Goal: Check status: Check status

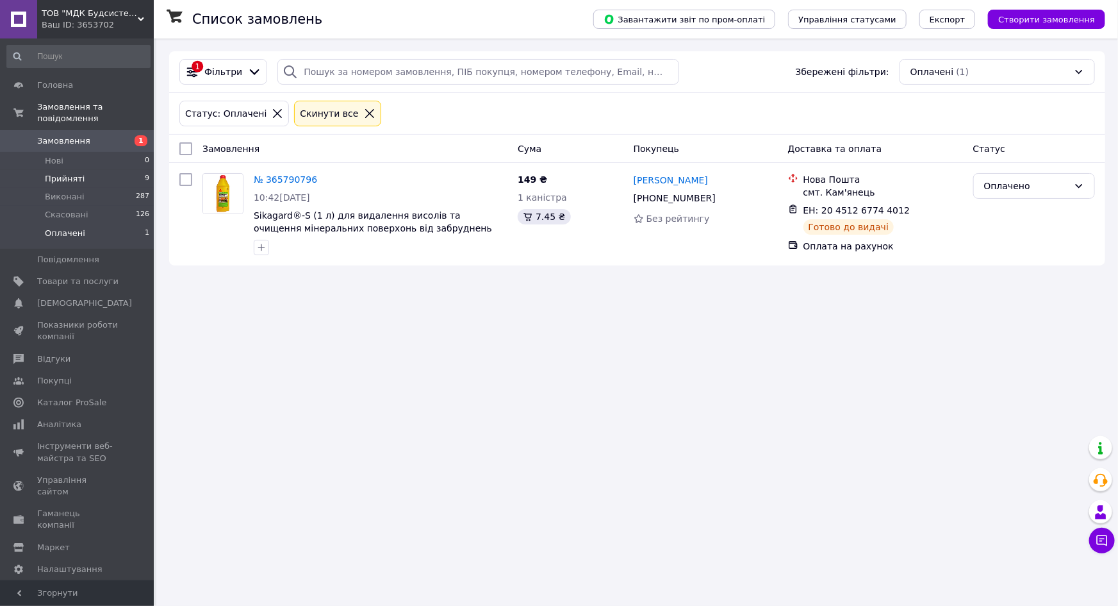
click at [69, 173] on span "Прийняті" at bounding box center [65, 179] width 40 height 12
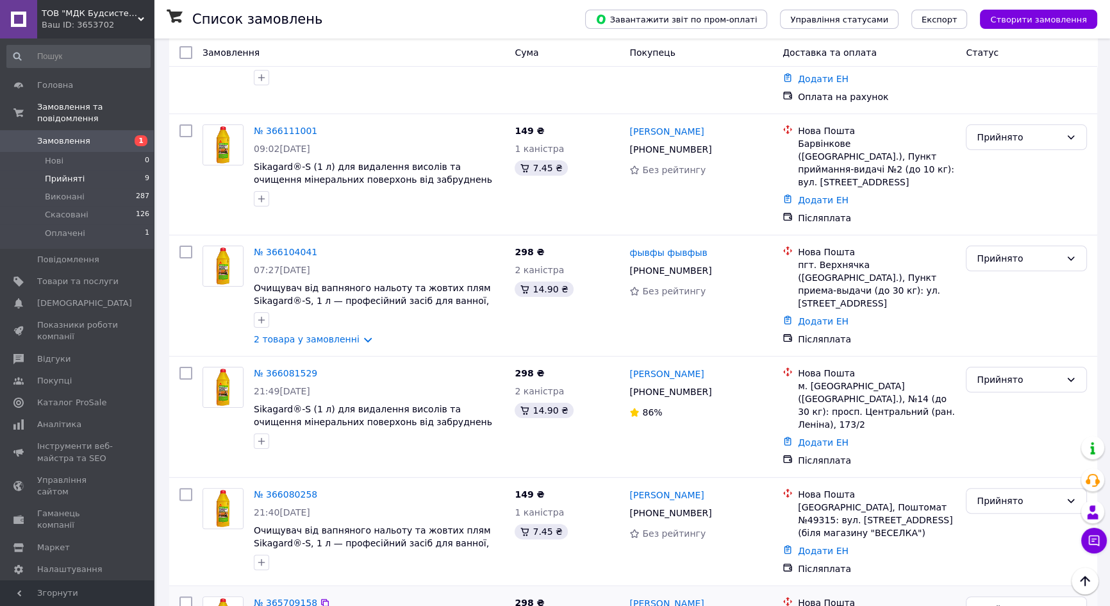
scroll to position [555, 0]
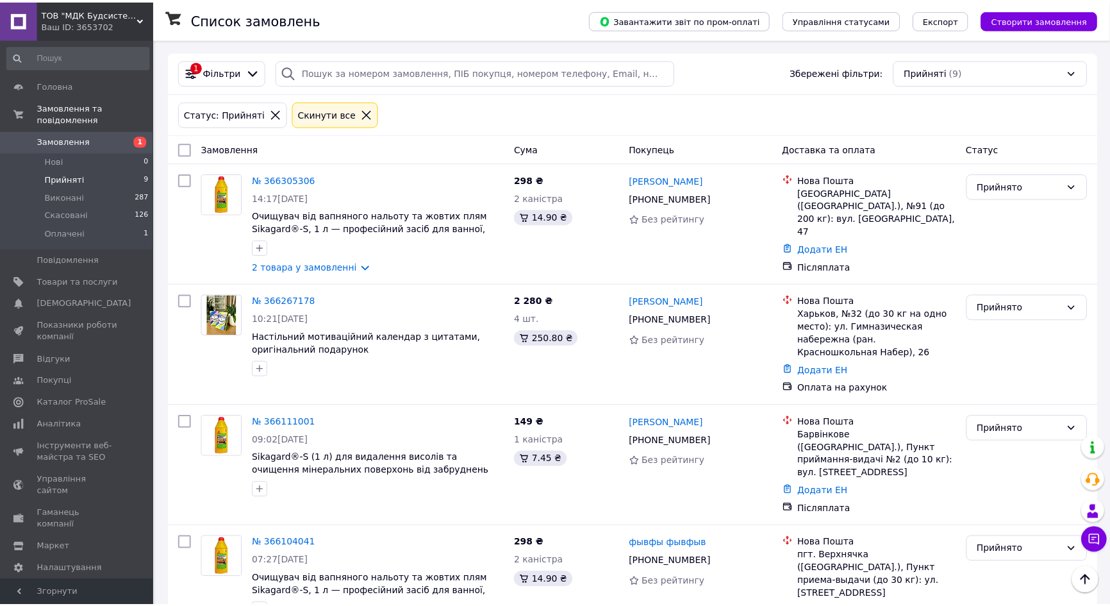
scroll to position [555, 0]
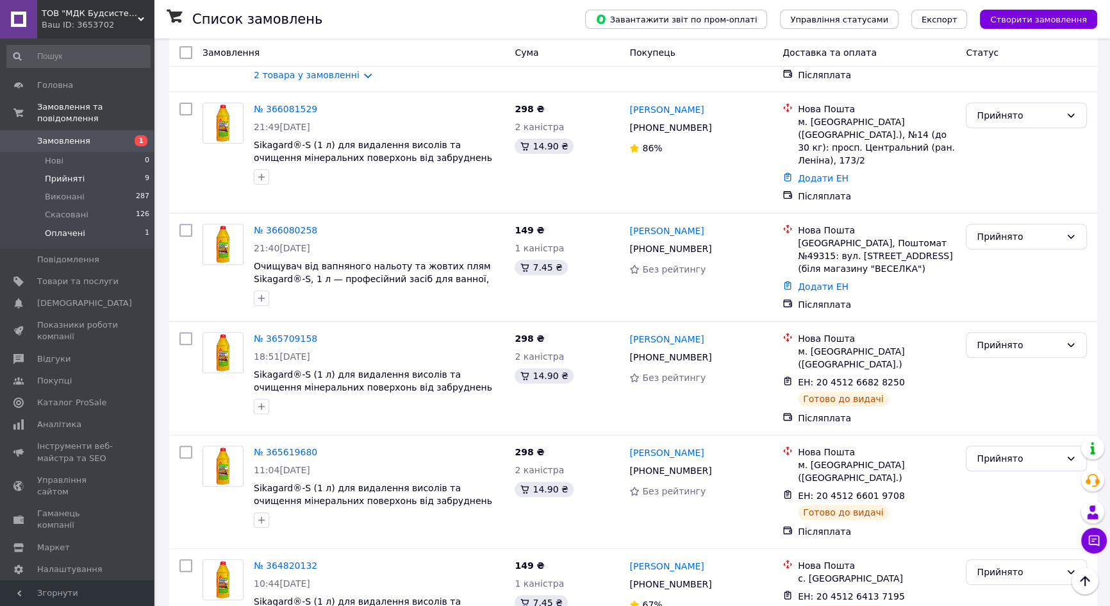
click at [75, 227] on span "Оплачені" at bounding box center [65, 233] width 40 height 12
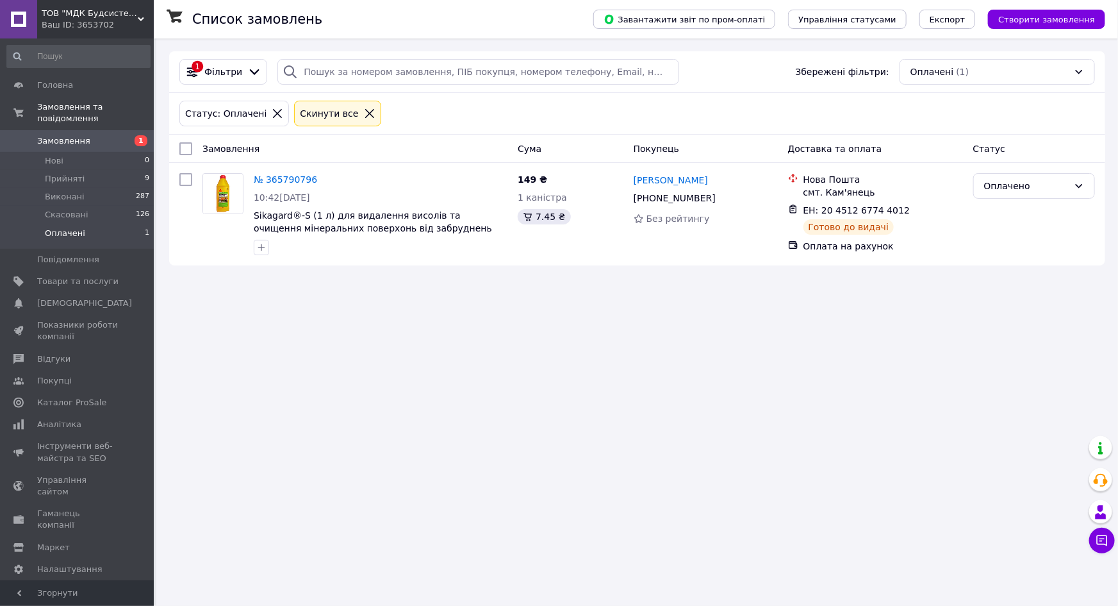
click at [69, 135] on span "Замовлення" at bounding box center [63, 141] width 53 height 12
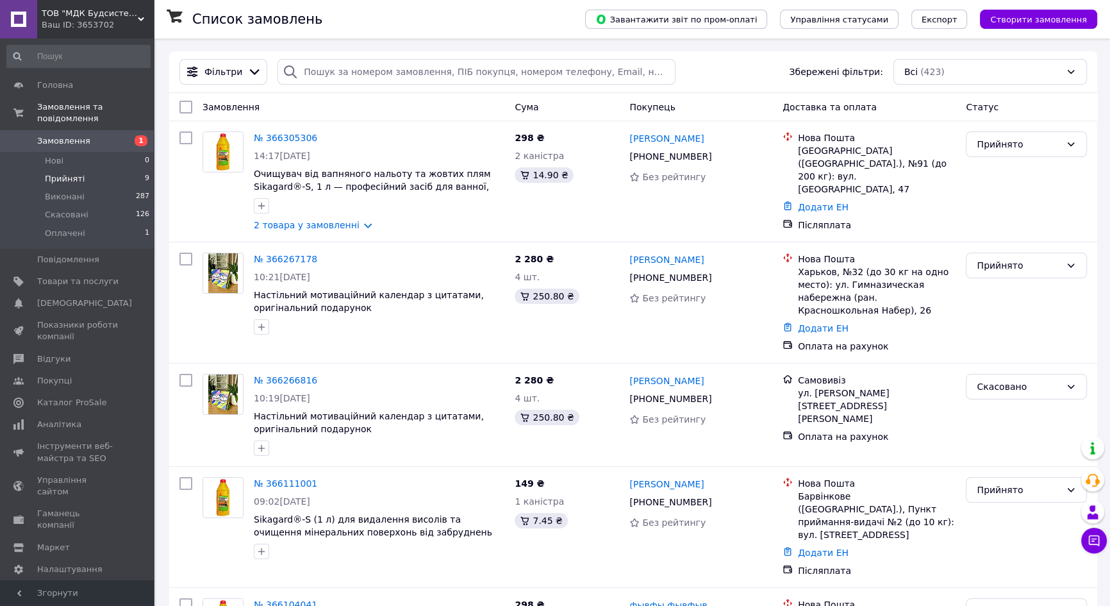
click at [75, 173] on span "Прийняті" at bounding box center [65, 179] width 40 height 12
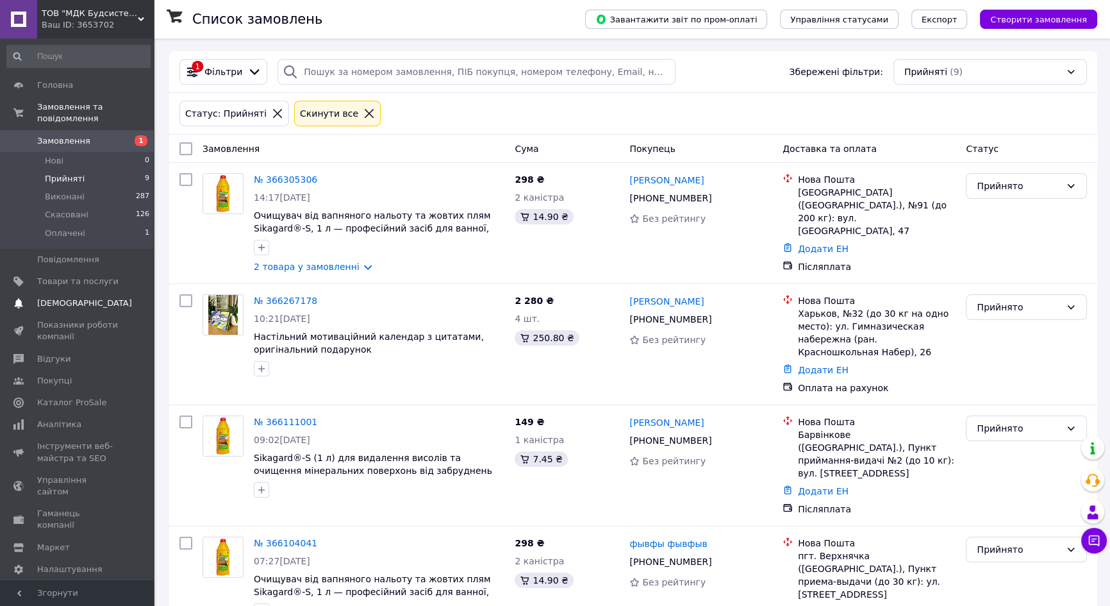
click at [65, 297] on span "[DEMOGRAPHIC_DATA]" at bounding box center [84, 303] width 95 height 12
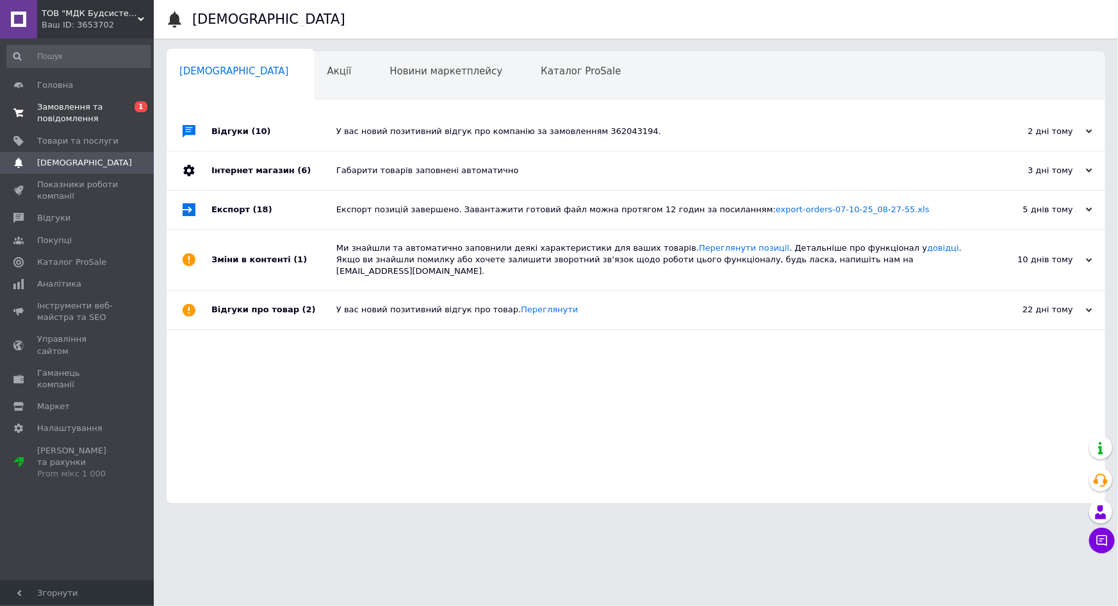
click at [76, 110] on span "Замовлення та повідомлення" at bounding box center [77, 112] width 81 height 23
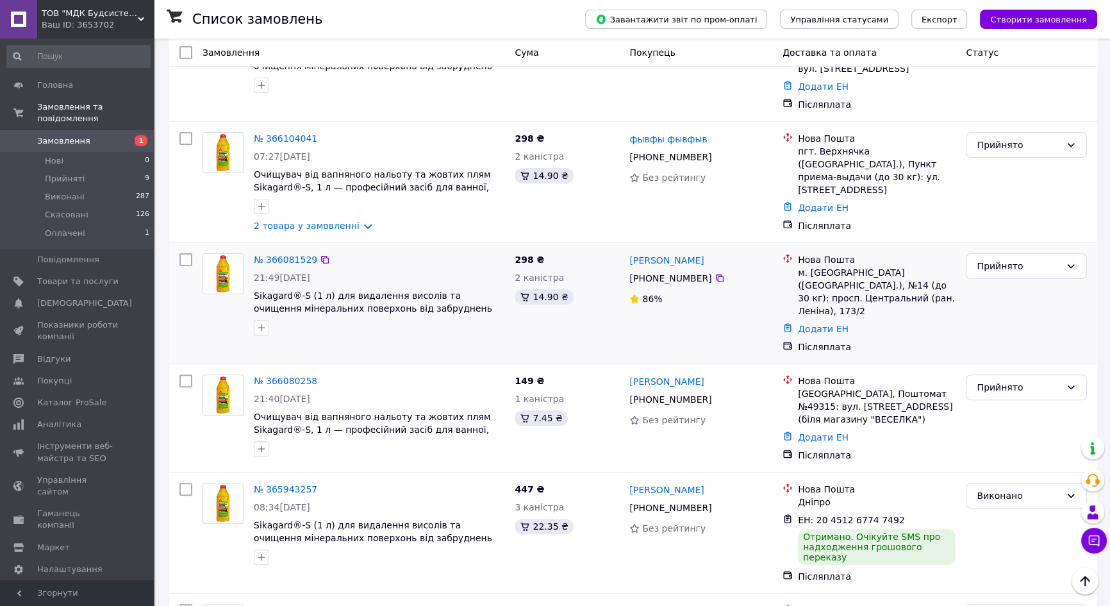
scroll to position [408, 0]
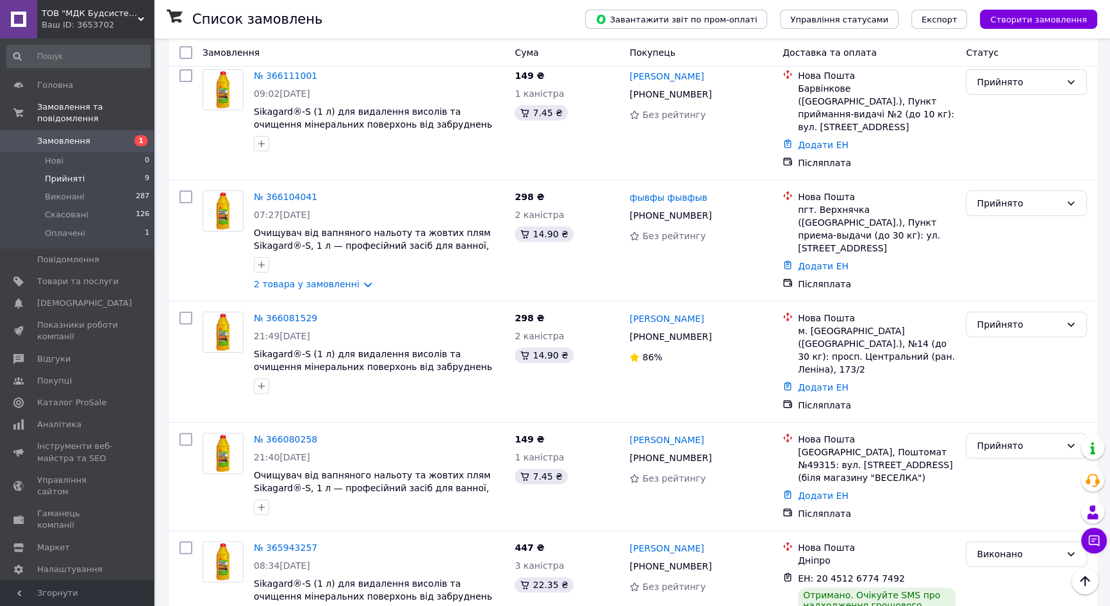
click at [56, 173] on span "Прийняті" at bounding box center [65, 179] width 40 height 12
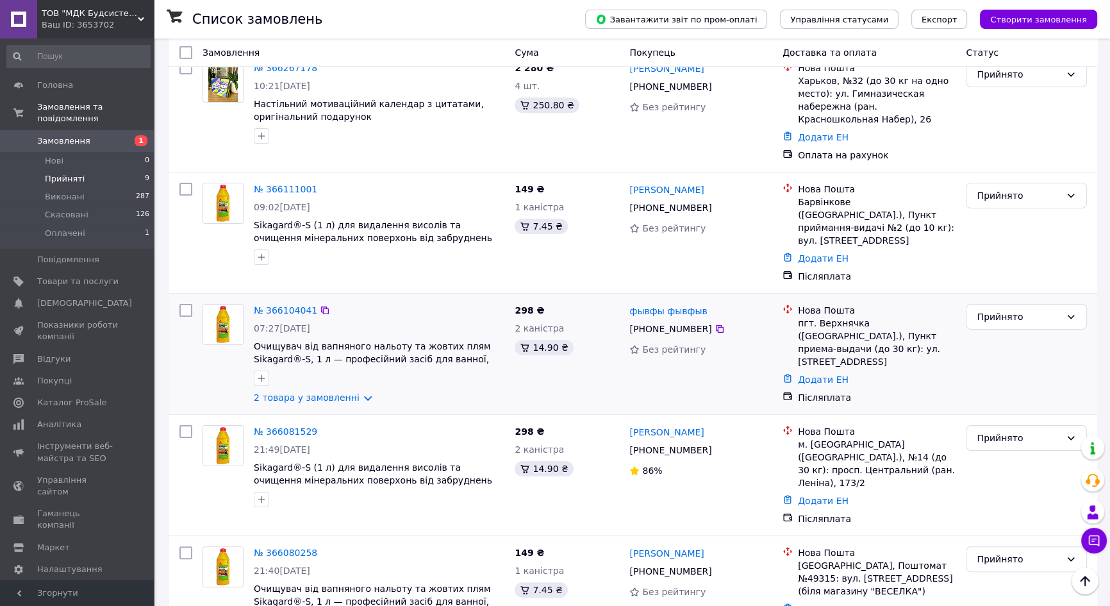
scroll to position [524, 0]
